Goal: Find specific page/section: Find specific page/section

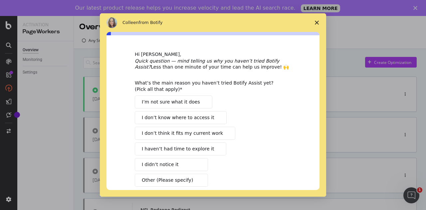
click at [321, 23] on span "Close survey" at bounding box center [316, 22] width 19 height 19
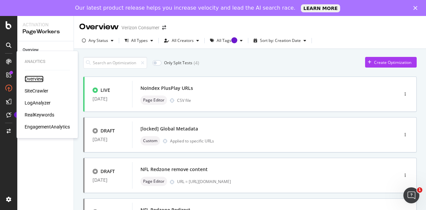
click at [33, 79] on div "Overview" at bounding box center [34, 79] width 19 height 7
